Goal: Find specific page/section: Find specific page/section

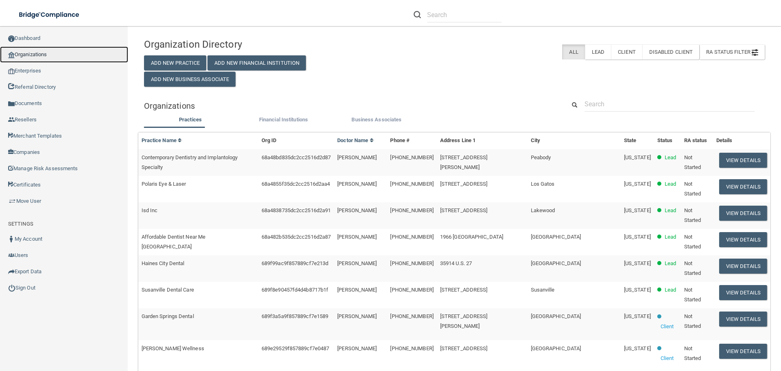
click at [38, 56] on link "Organizations" at bounding box center [64, 54] width 128 height 16
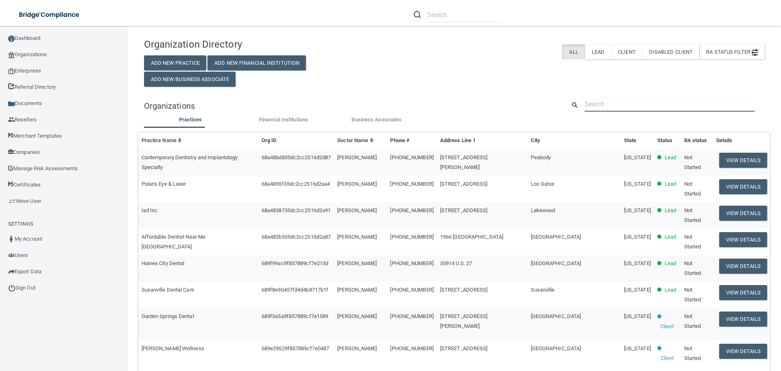
click at [608, 104] on input "text" at bounding box center [670, 103] width 170 height 15
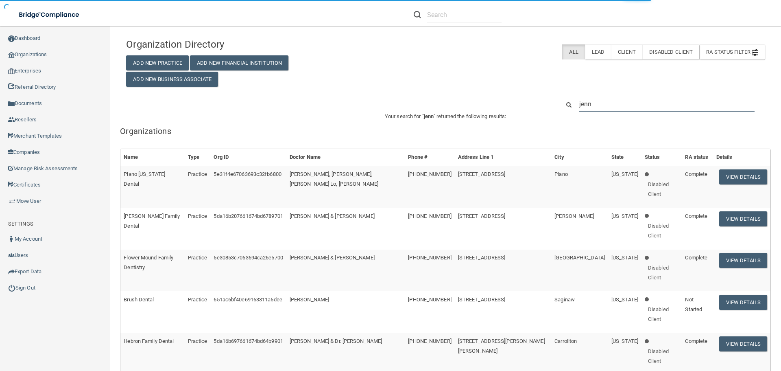
type input "[PERSON_NAME]"
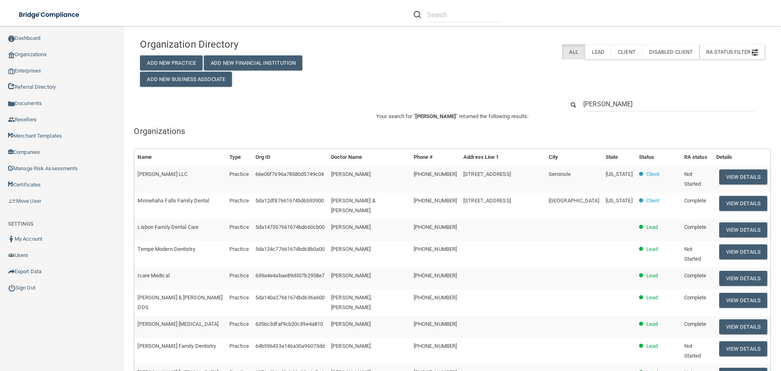
drag, startPoint x: 608, startPoint y: 105, endPoint x: 571, endPoint y: 106, distance: 37.9
click at [571, 106] on div "[PERSON_NAME]" at bounding box center [665, 103] width 212 height 15
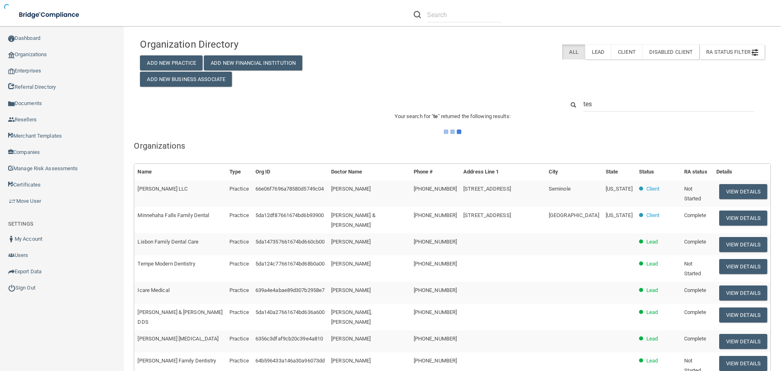
type input "test"
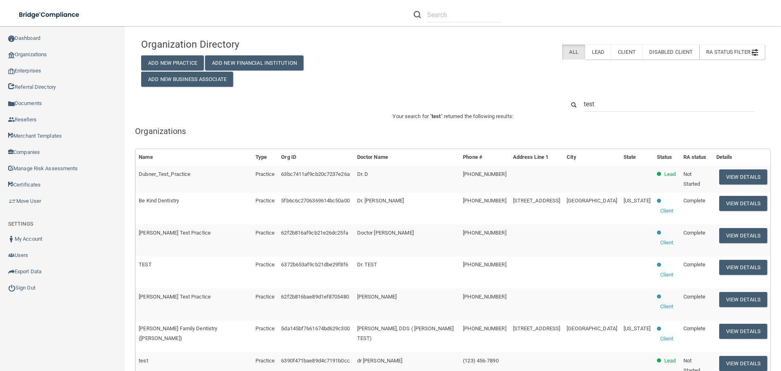
drag, startPoint x: 593, startPoint y: 104, endPoint x: 584, endPoint y: 104, distance: 8.5
click at [584, 104] on input "test" at bounding box center [669, 103] width 171 height 15
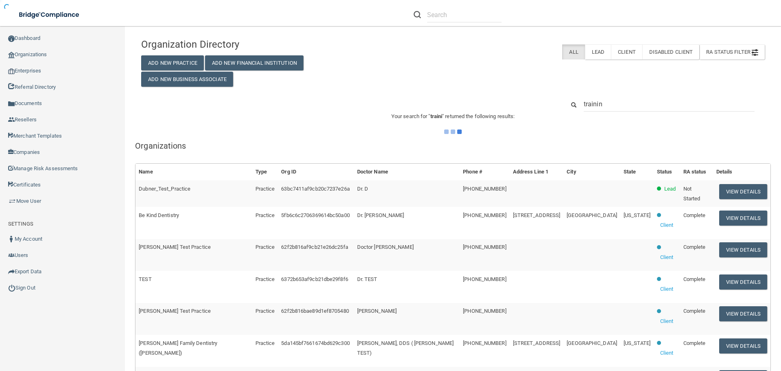
type input "training"
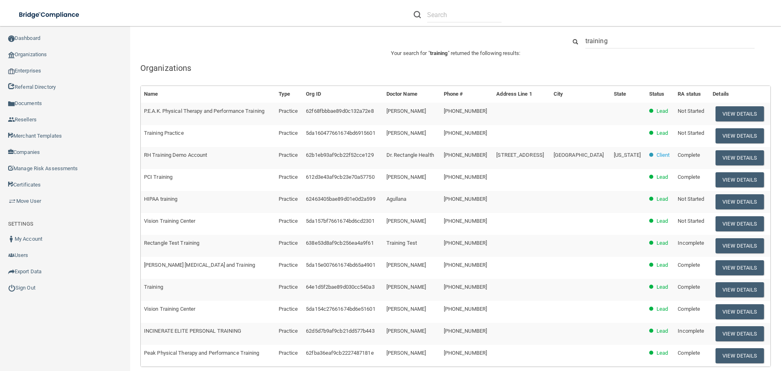
scroll to position [81, 0]
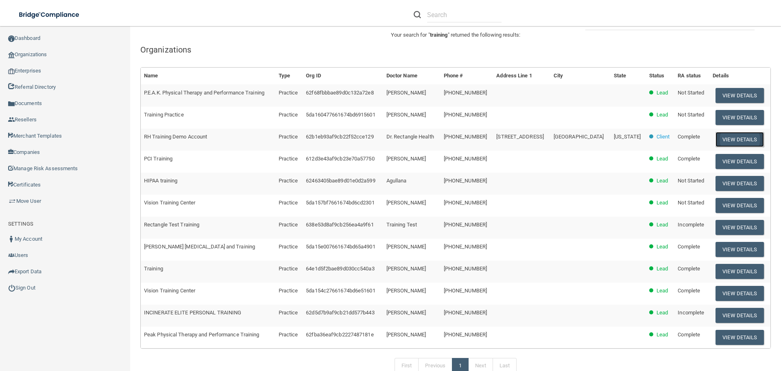
click at [736, 141] on button "View Details" at bounding box center [740, 139] width 48 height 15
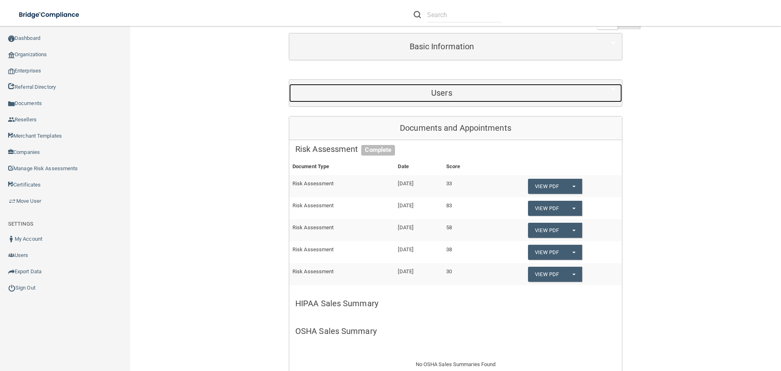
click at [613, 89] on span at bounding box center [613, 89] width 5 height 10
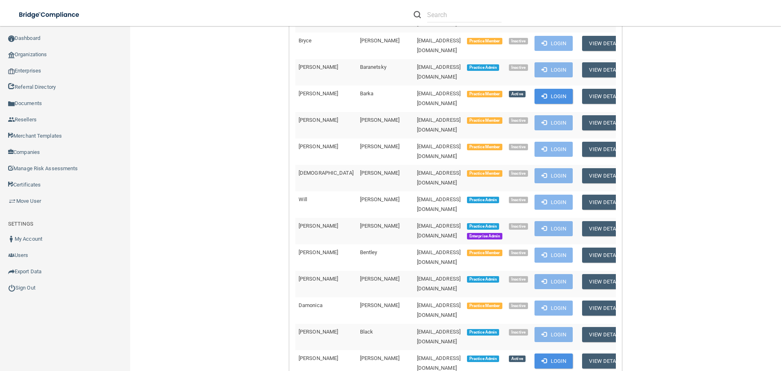
scroll to position [448, 0]
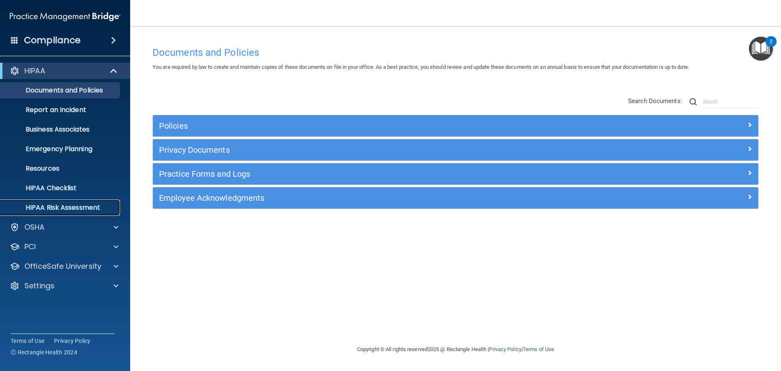
click at [94, 205] on p "HIPAA Risk Assessment" at bounding box center [60, 208] width 111 height 8
